Goal: Check status: Check status

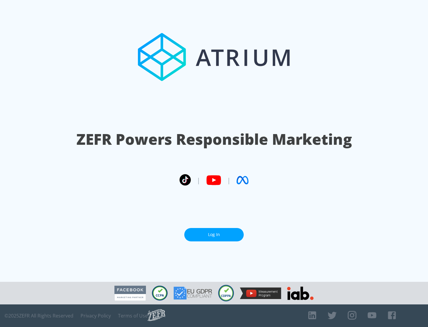
click at [214, 232] on link "Log In" at bounding box center [213, 234] width 59 height 13
